Goal: Information Seeking & Learning: Learn about a topic

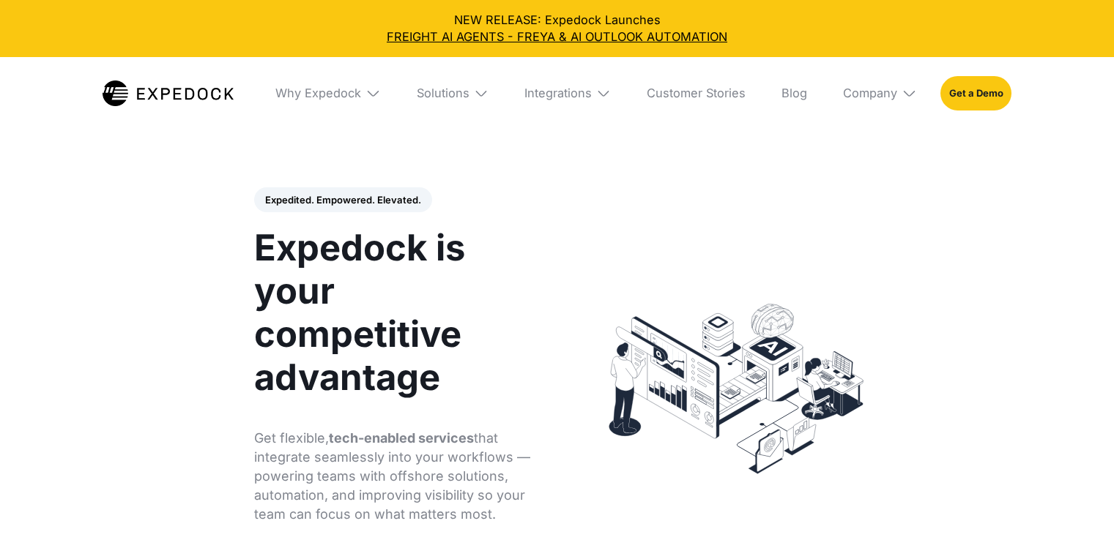
select select
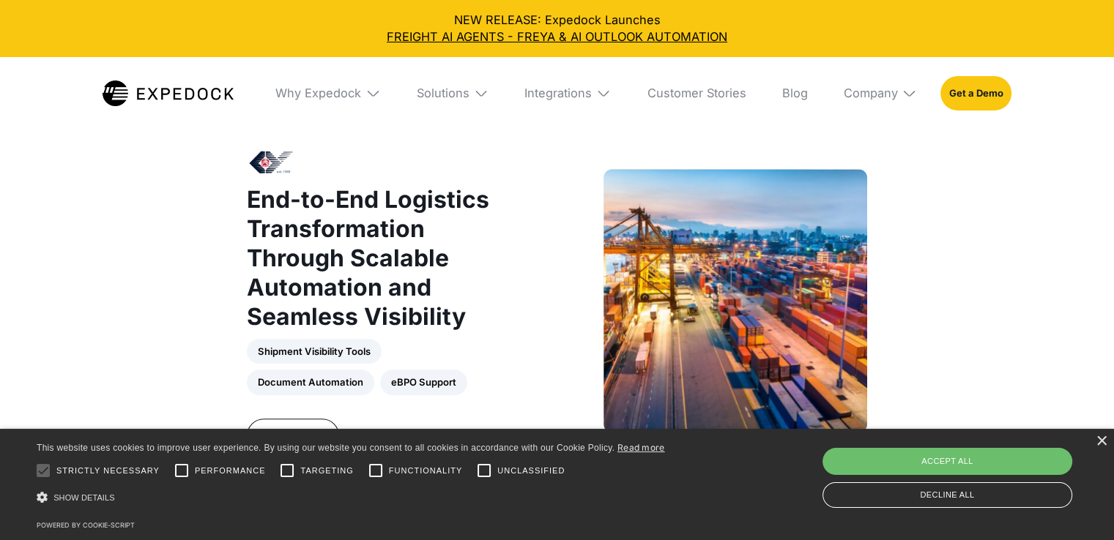
scroll to position [1444, 0]
click at [729, 84] on link "Customer Stories" at bounding box center [696, 93] width 123 height 72
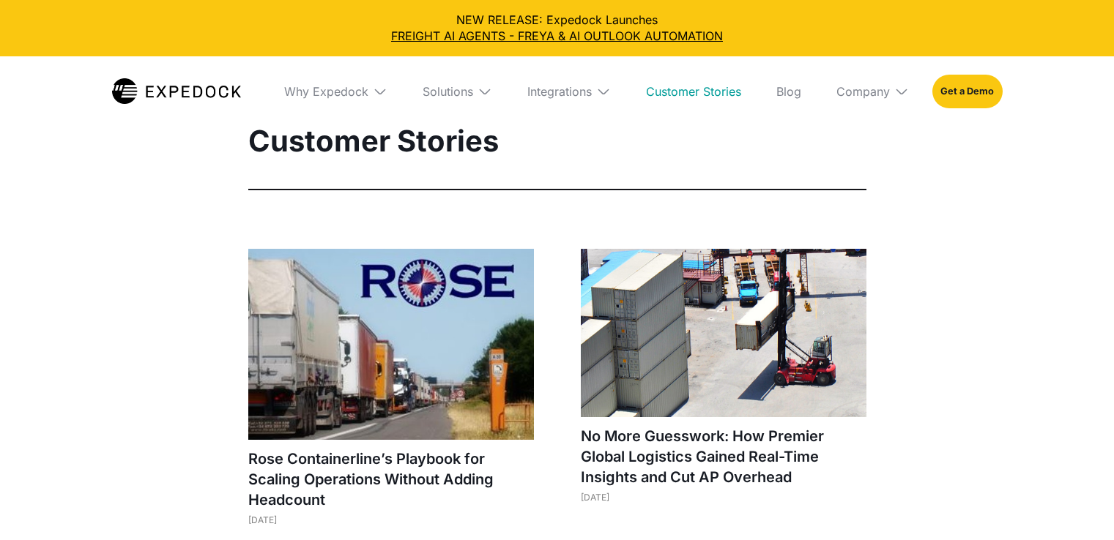
select select
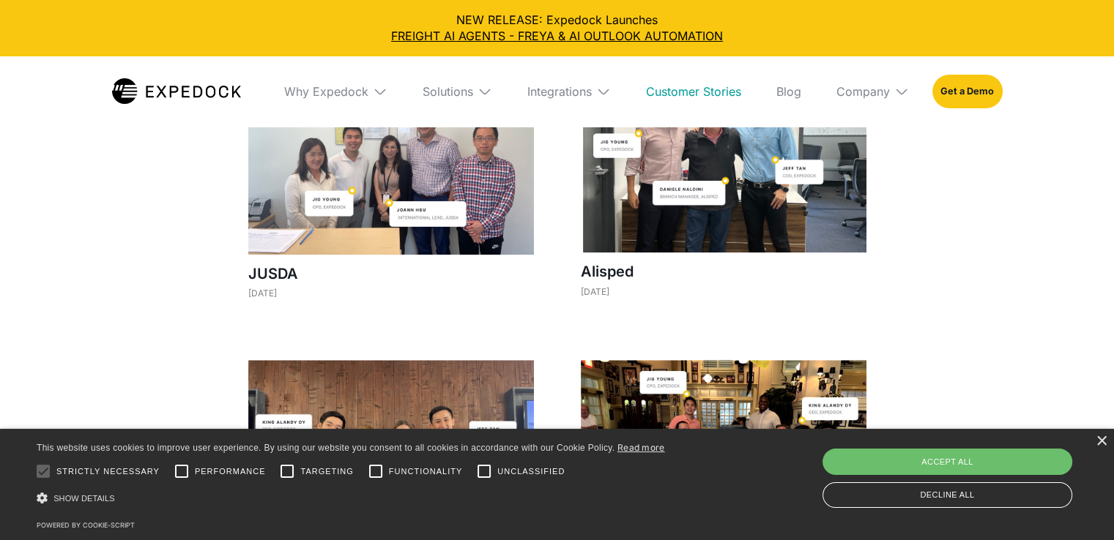
scroll to position [1206, 0]
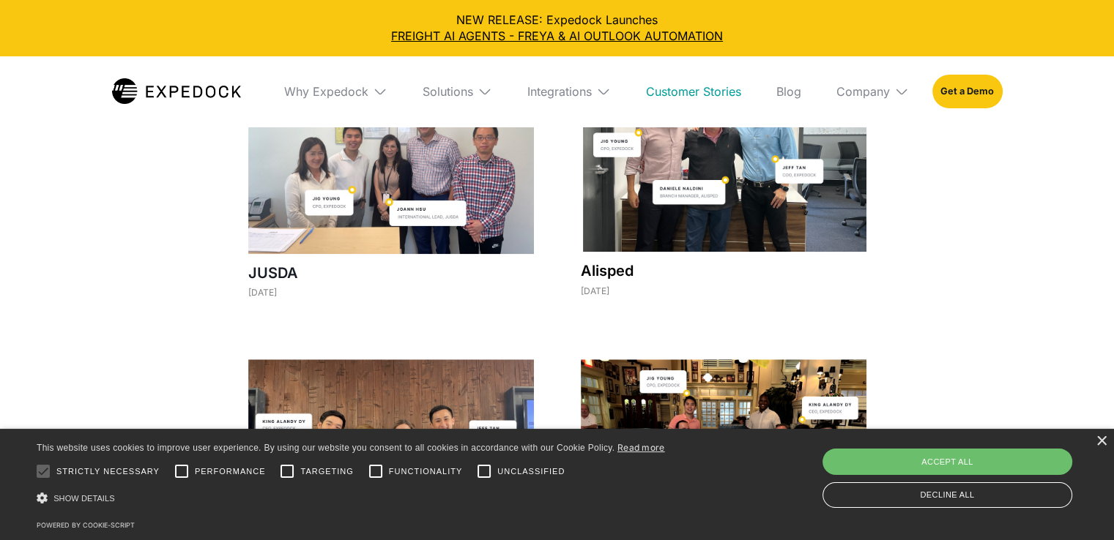
click at [621, 270] on h1 "Alisped" at bounding box center [724, 271] width 286 height 21
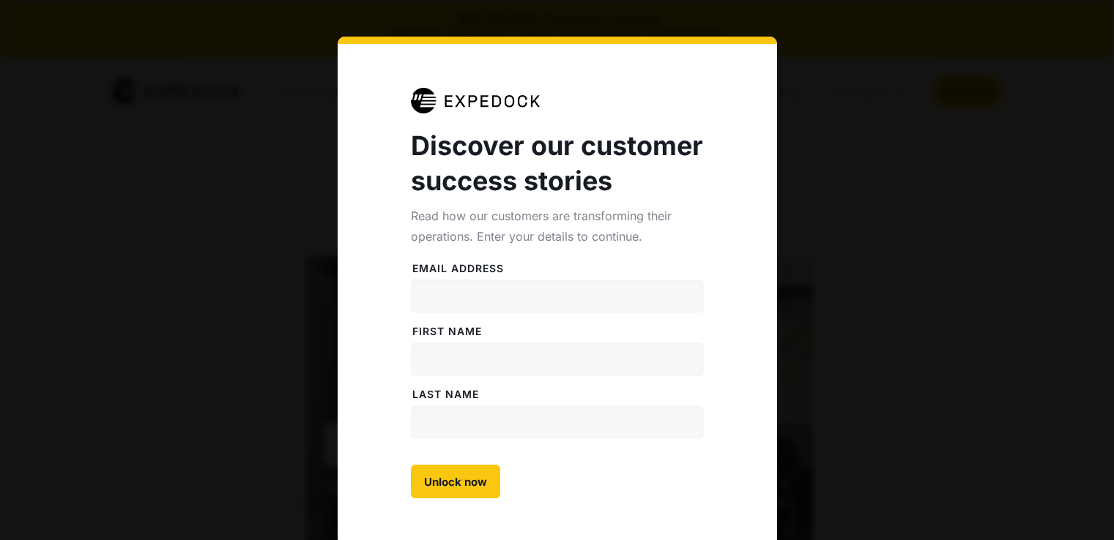
select select
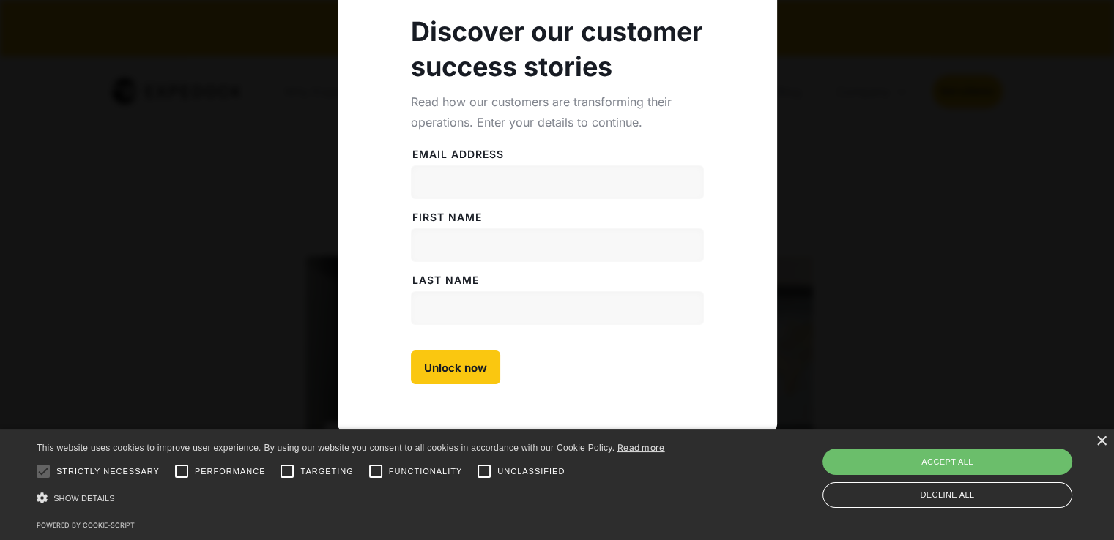
scroll to position [116, 0]
